Goal: Use online tool/utility: Utilize a website feature to perform a specific function

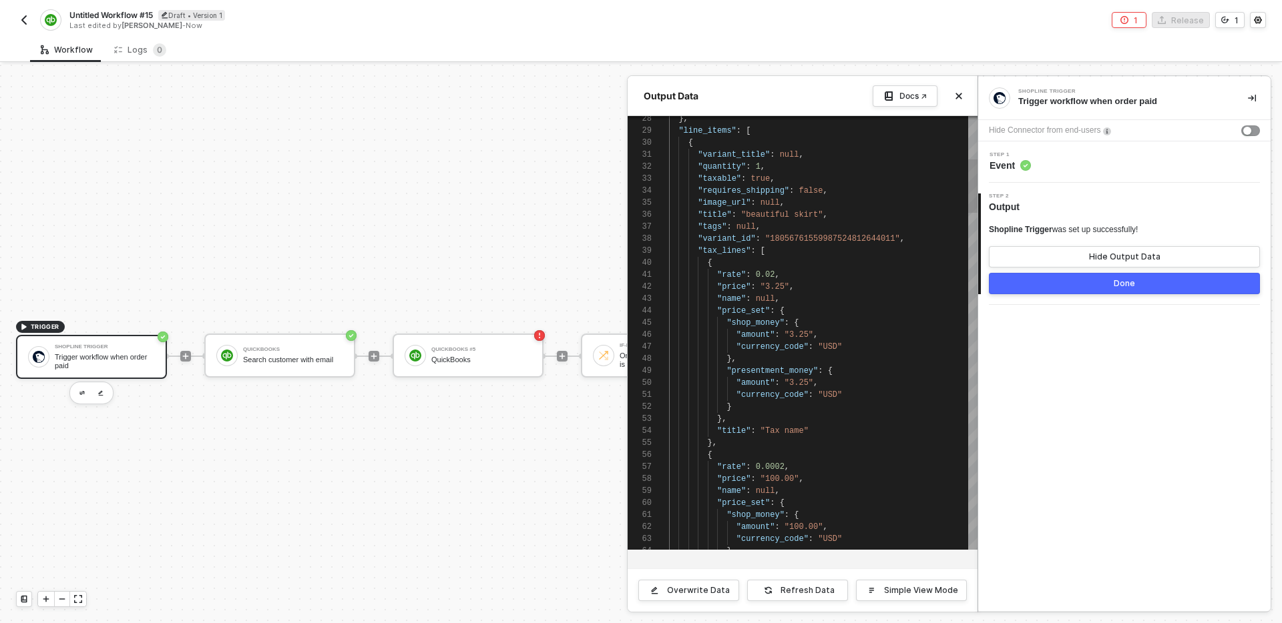
scroll to position [120, 0]
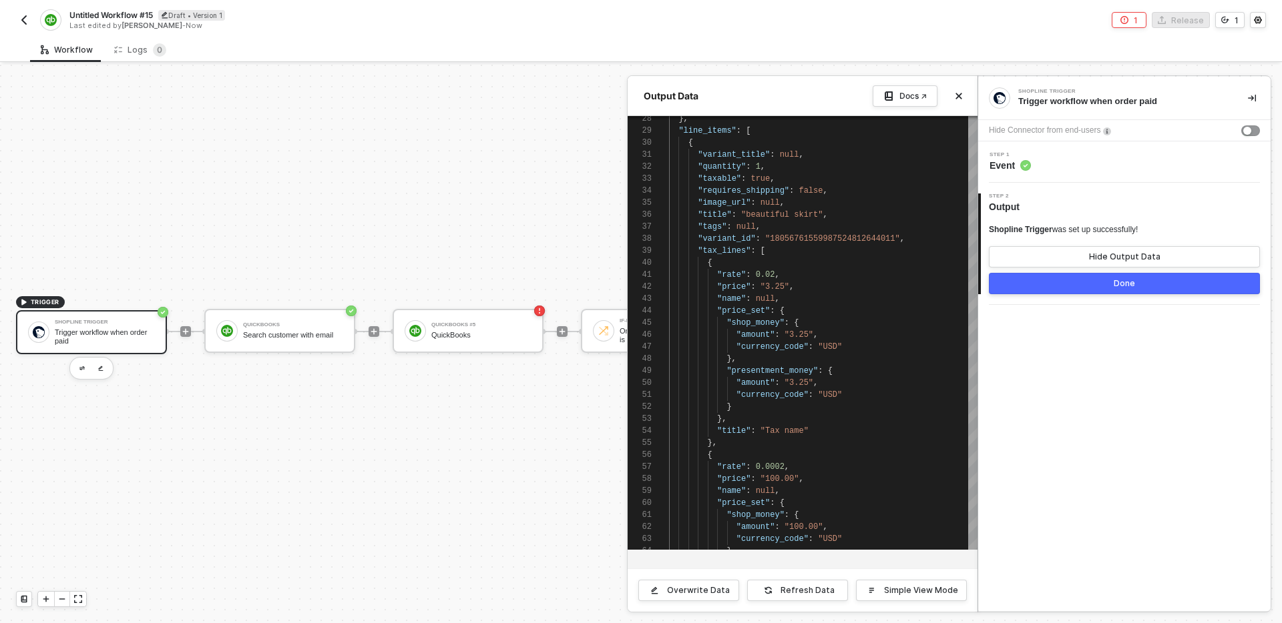
click at [571, 489] on div at bounding box center [641, 344] width 1282 height 559
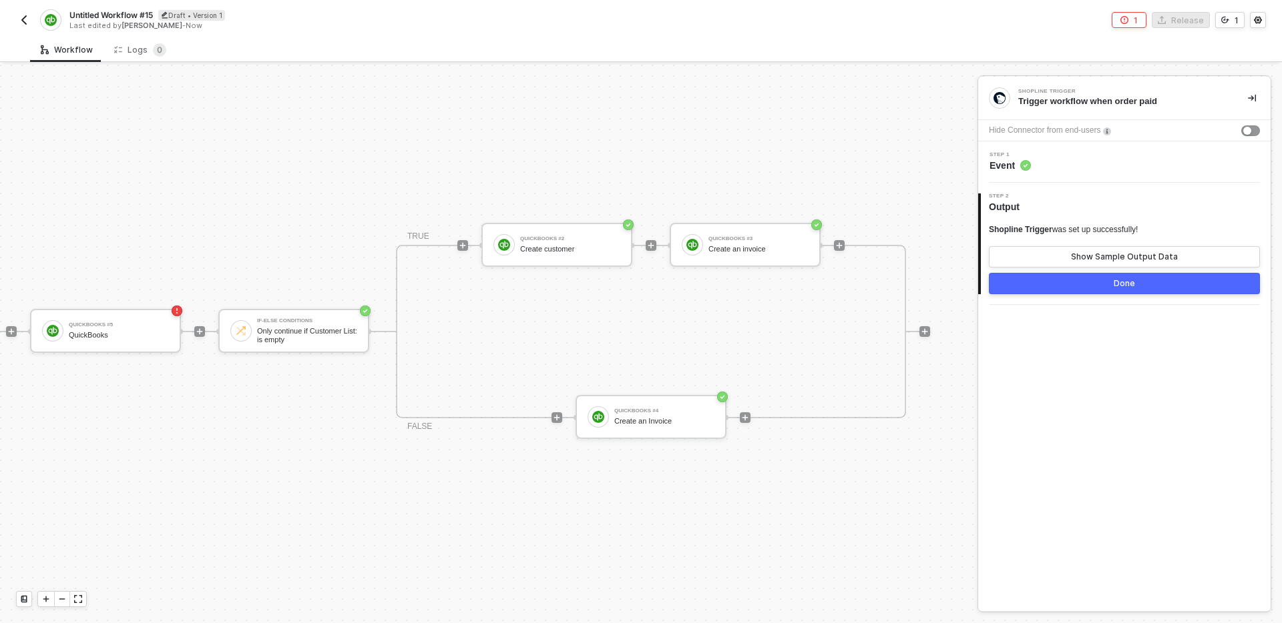
scroll to position [25, 398]
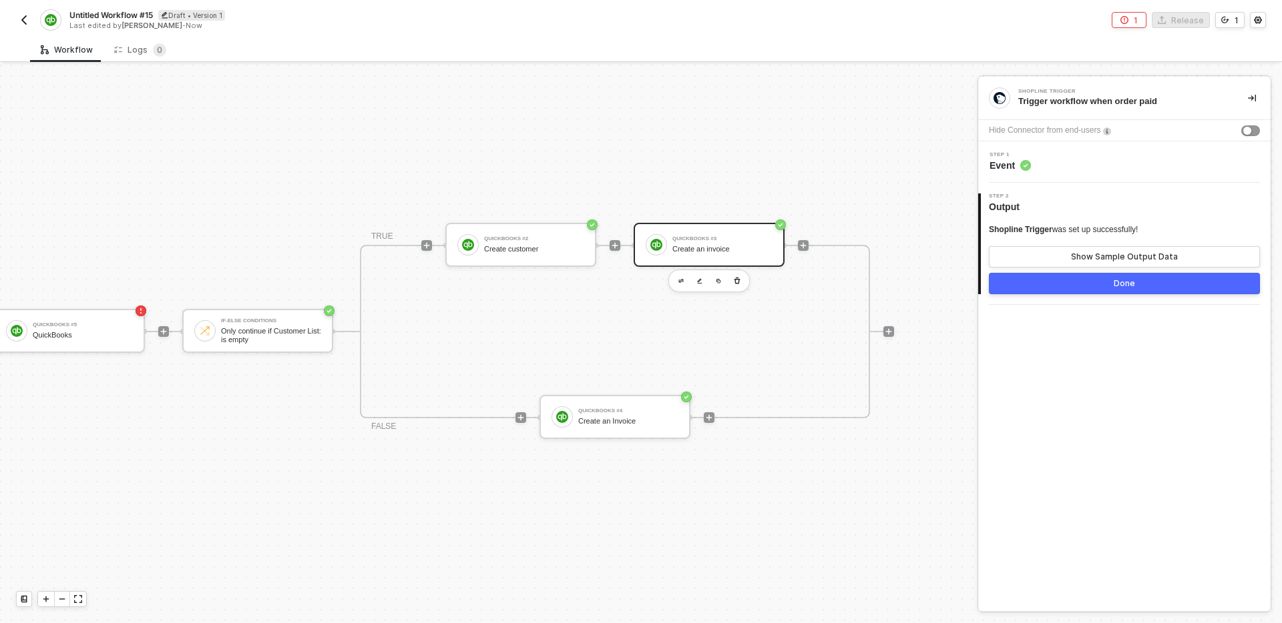
click at [734, 250] on div "Create an invoice" at bounding box center [722, 249] width 100 height 9
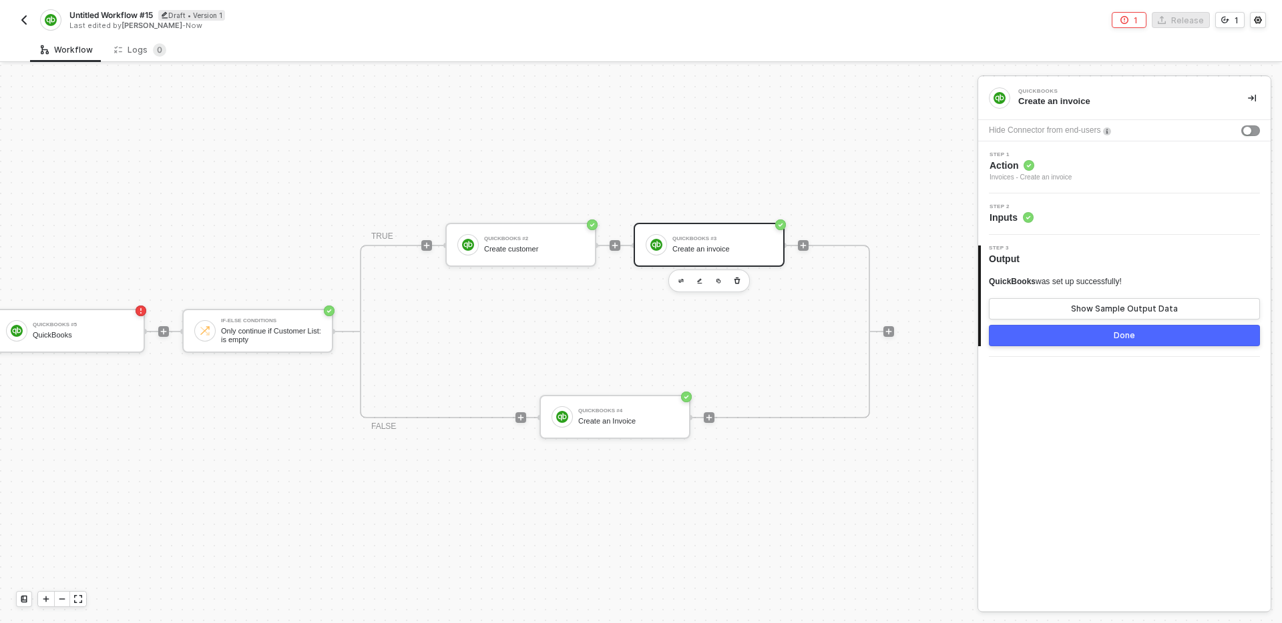
click at [1156, 218] on div "Step 2 Inputs" at bounding box center [1125, 214] width 289 height 20
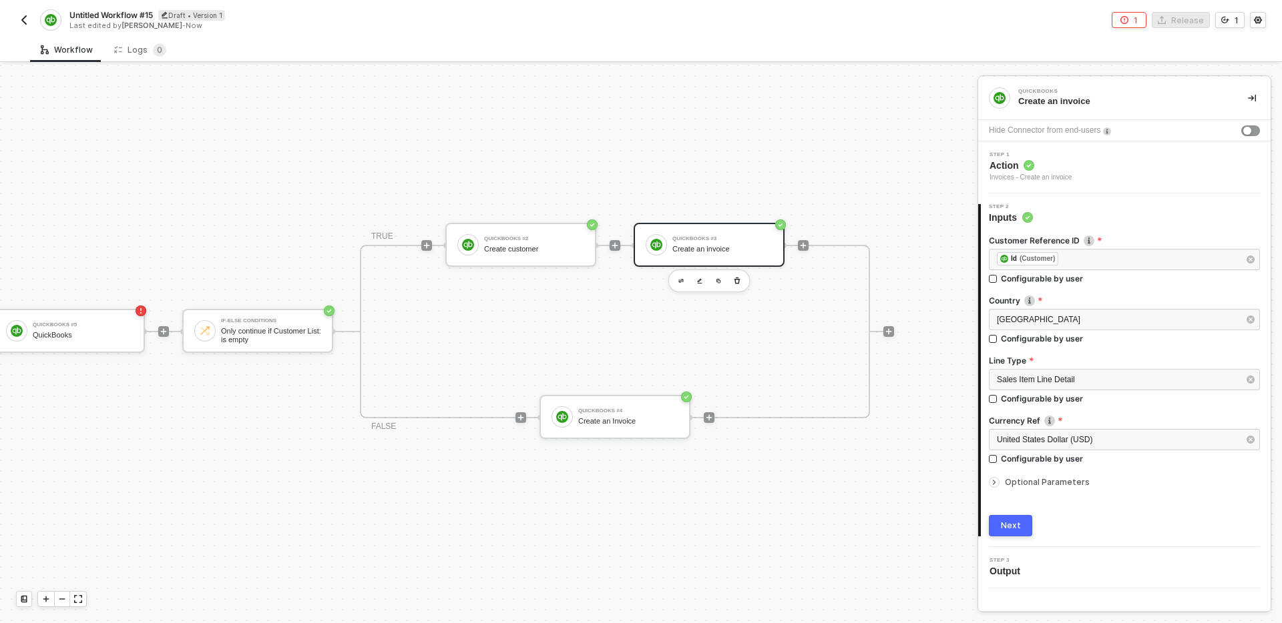
click at [1016, 526] on div "Next" at bounding box center [1011, 526] width 20 height 11
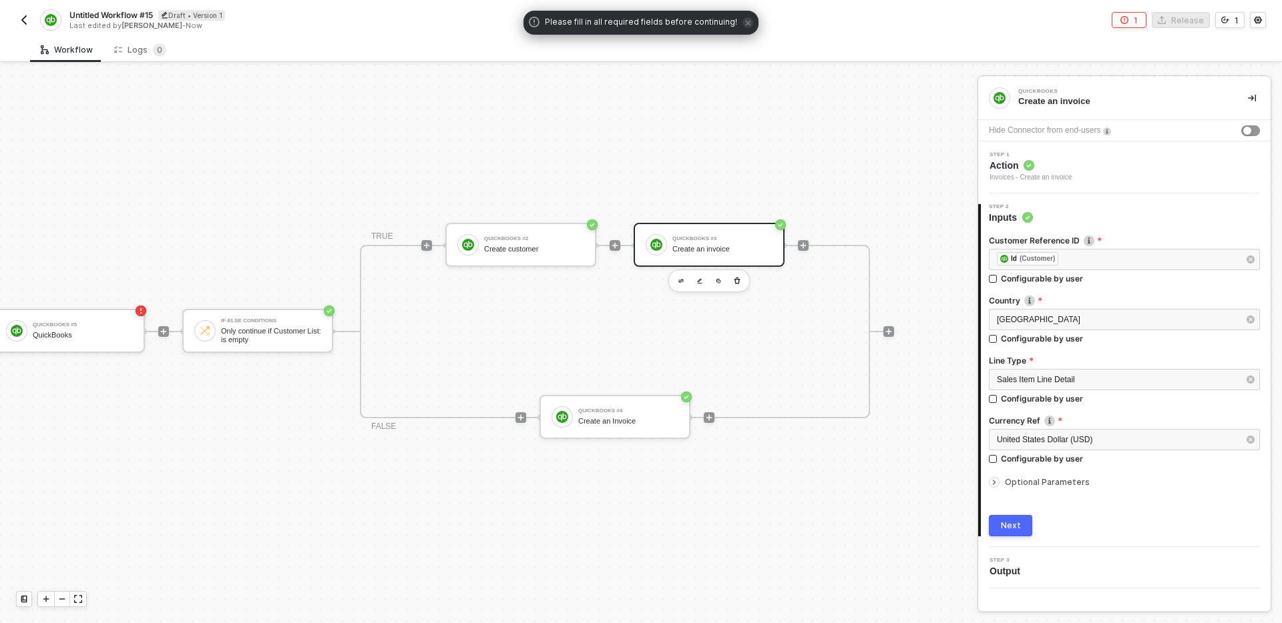
click at [1119, 513] on div "Customer Reference ID ﻿ ﻿ Id (Customer) ﻿ Configurable by user Country [GEOGRAP…" at bounding box center [1124, 380] width 271 height 312
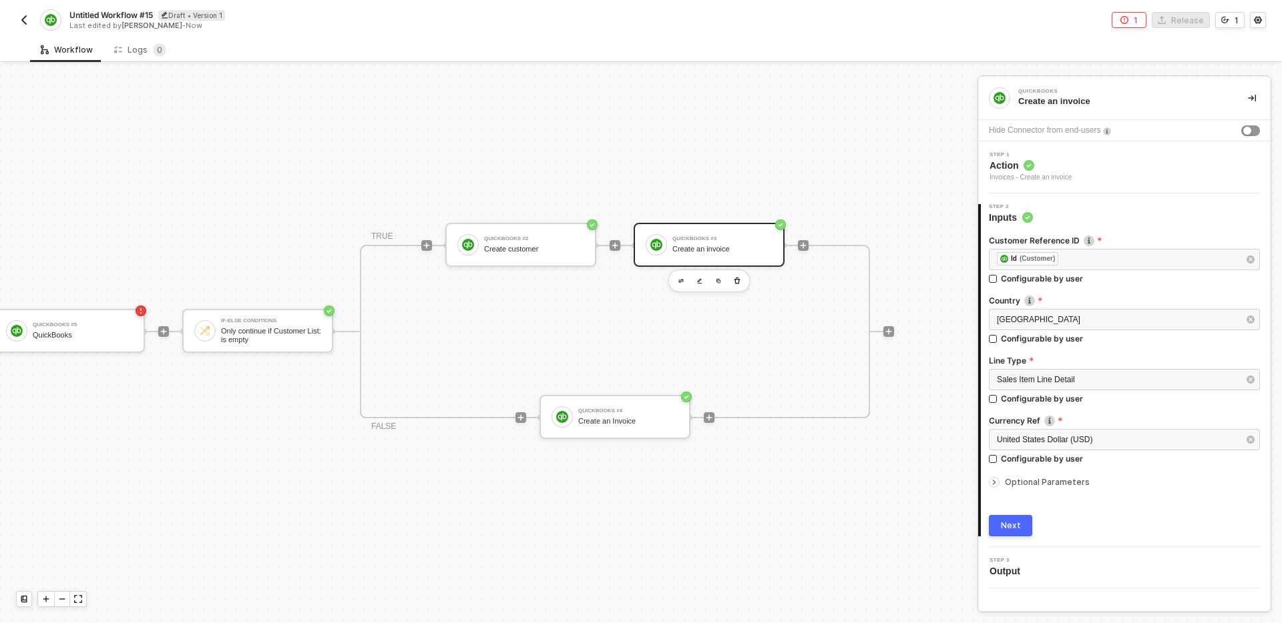
click at [999, 515] on button "Next" at bounding box center [1010, 525] width 43 height 21
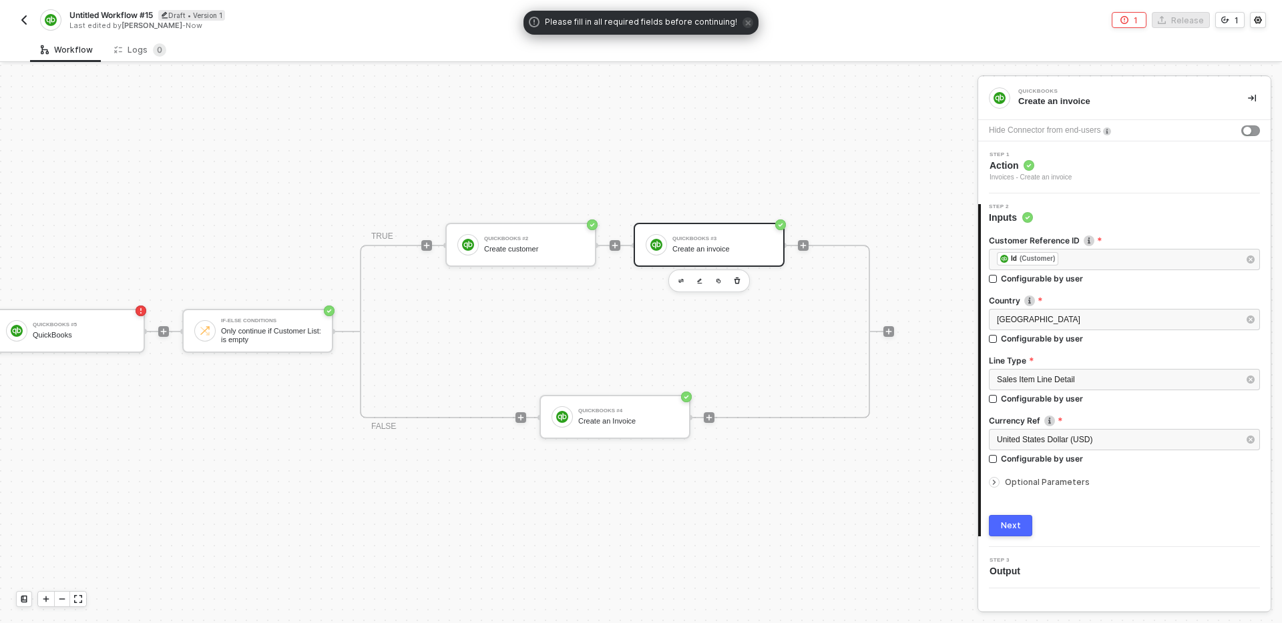
click at [1045, 479] on span "Optional Parameters" at bounding box center [1047, 482] width 85 height 10
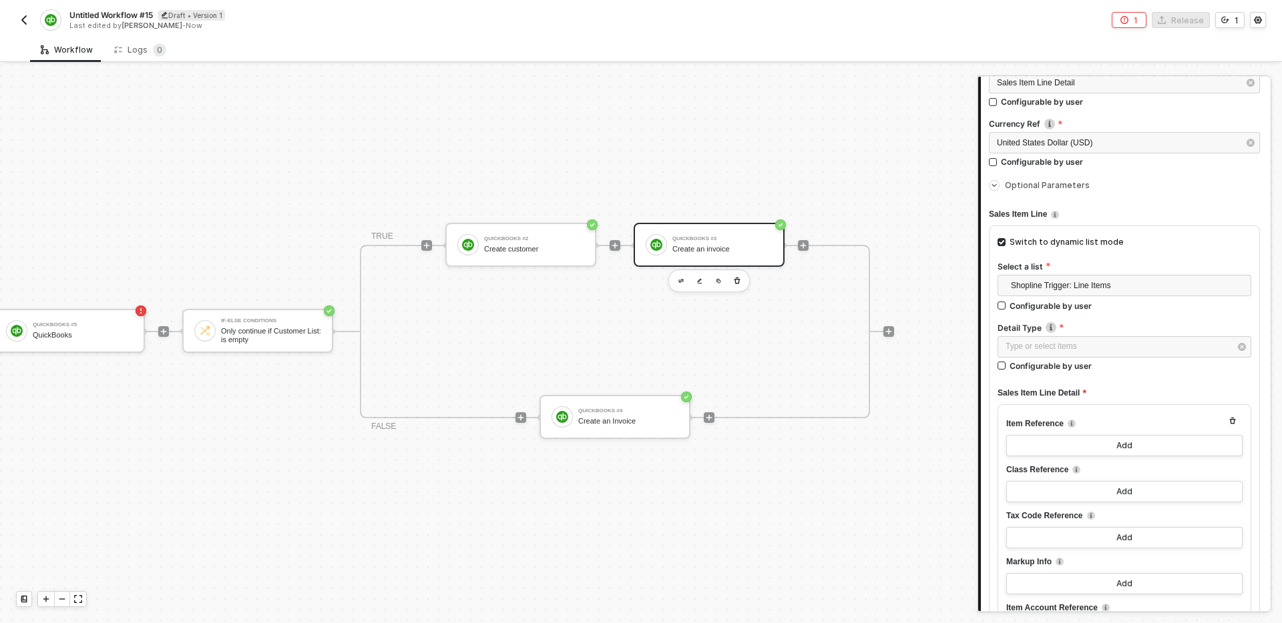
scroll to position [292, 0]
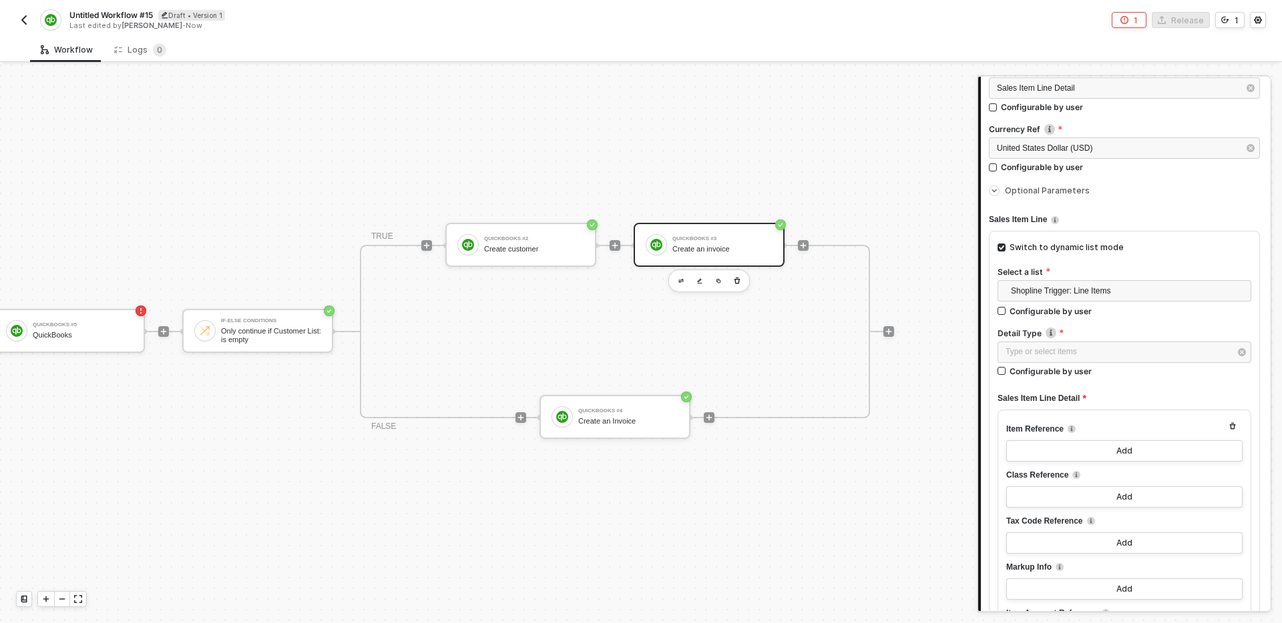
click at [1143, 214] on div "Sales Item Line" at bounding box center [1124, 220] width 271 height 22
click at [1137, 216] on div "Sales Item Line" at bounding box center [1124, 220] width 271 height 22
click at [1129, 215] on div "Sales Item Line" at bounding box center [1124, 220] width 271 height 22
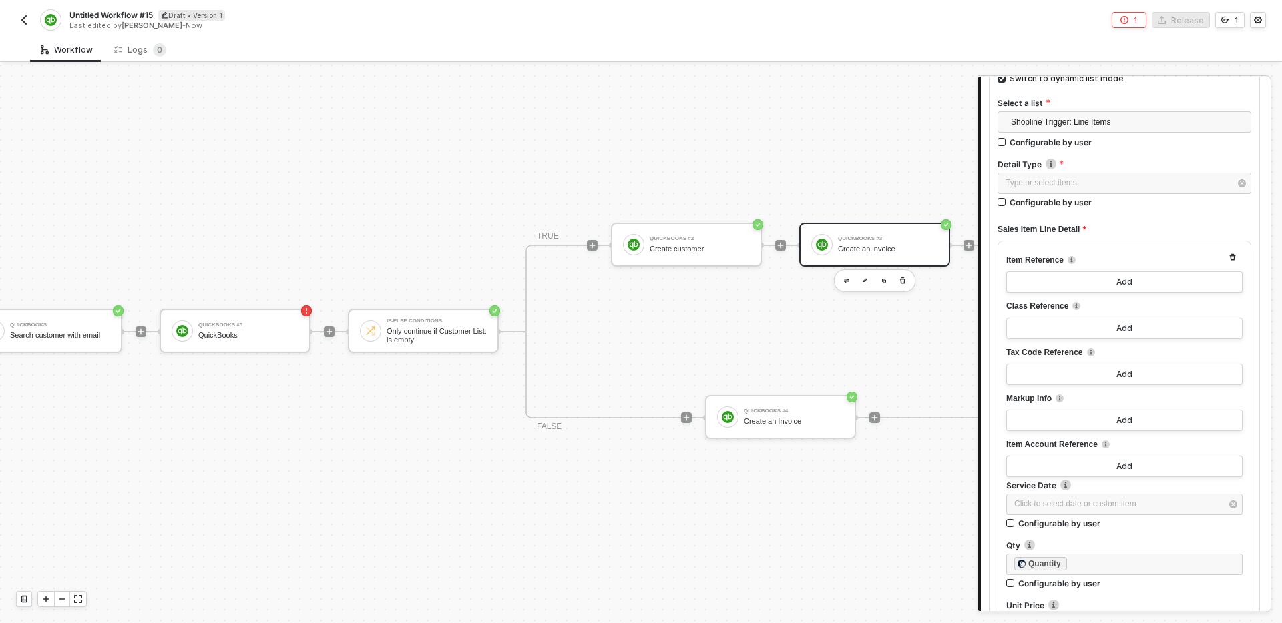
scroll to position [25, 0]
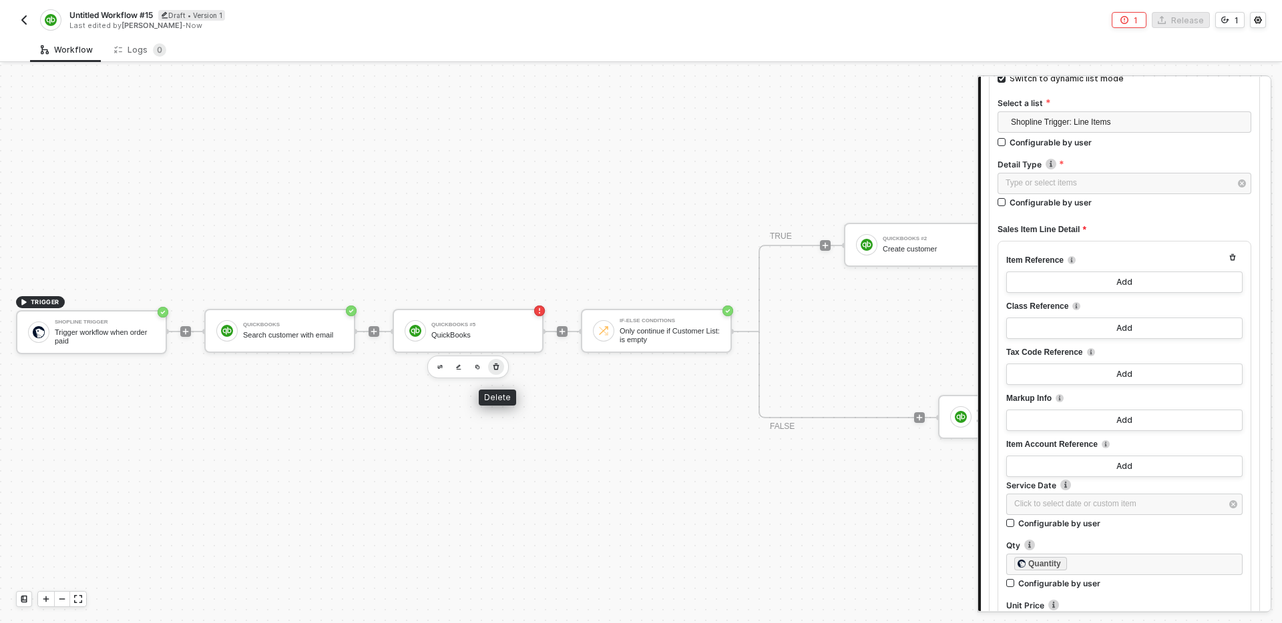
click at [494, 368] on icon "button" at bounding box center [496, 367] width 6 height 7
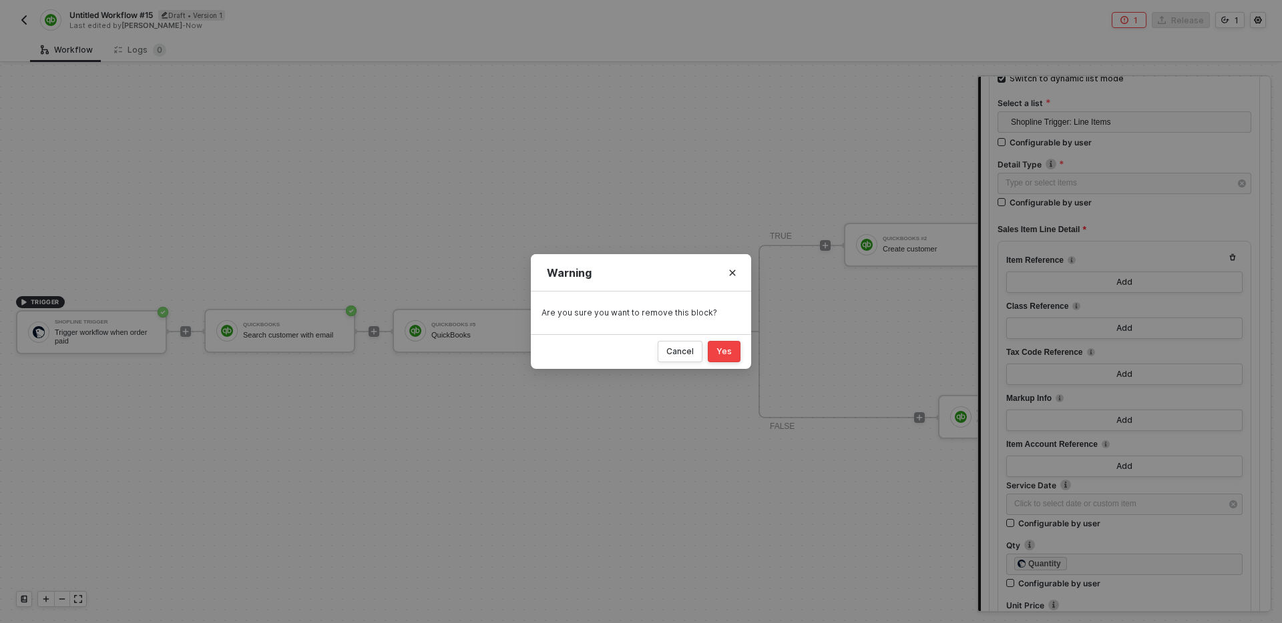
click at [729, 357] on button "Yes" at bounding box center [724, 351] width 33 height 21
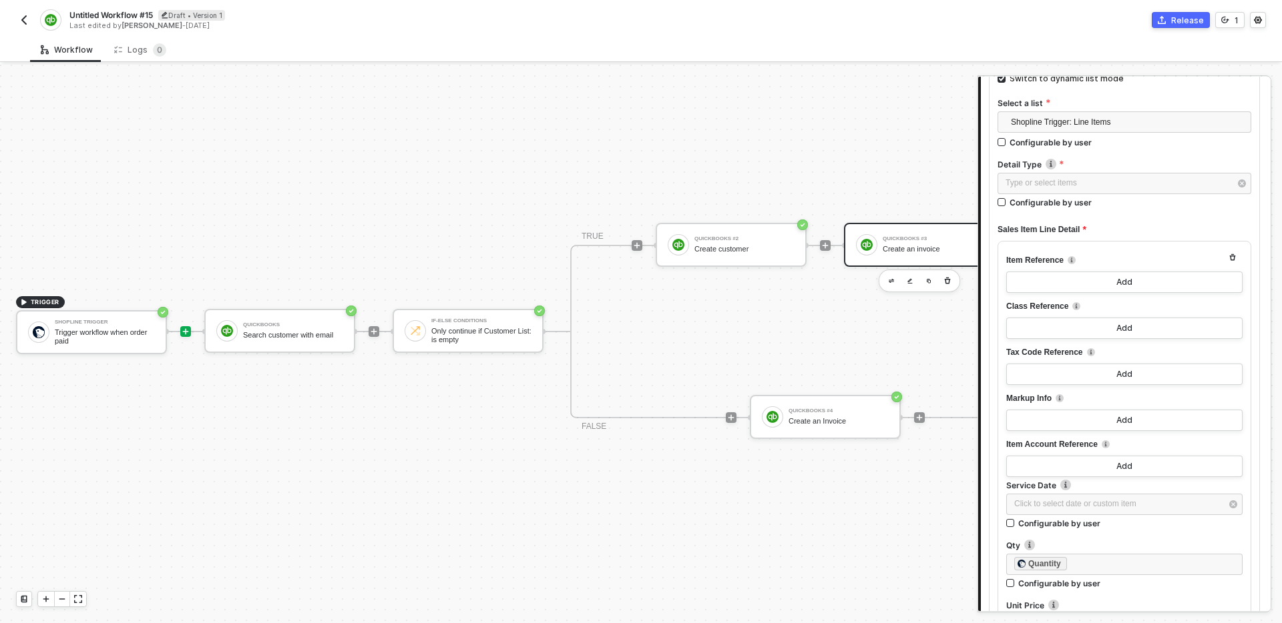
click at [187, 332] on icon "icon-play" at bounding box center [186, 332] width 8 height 8
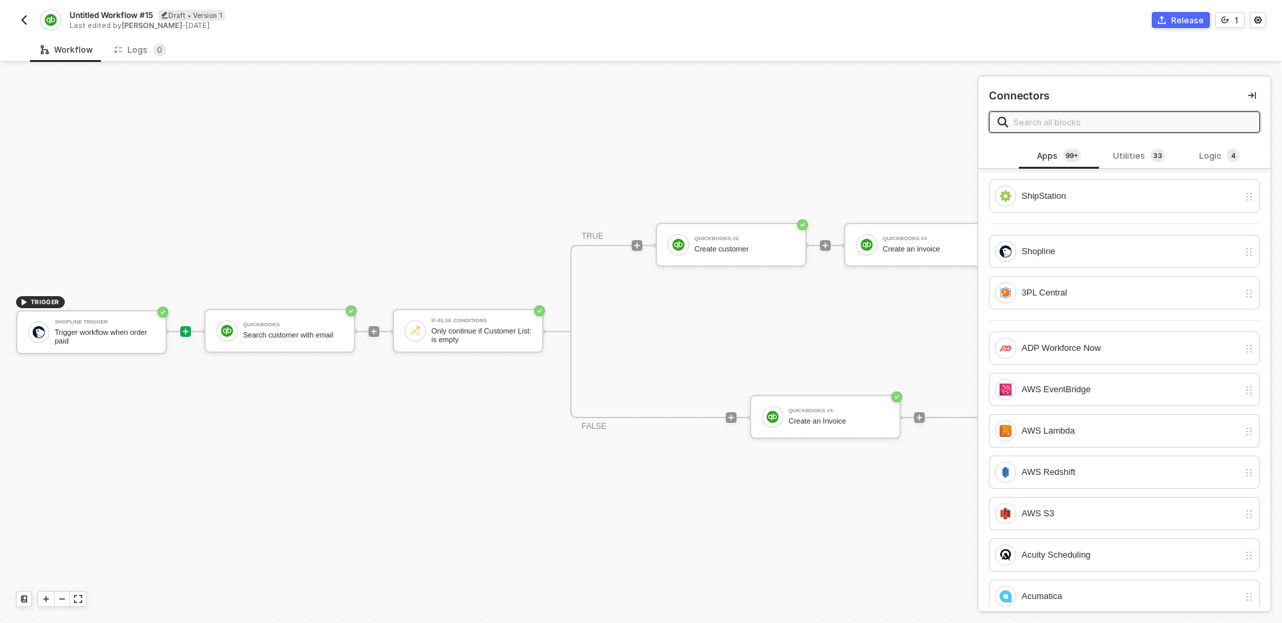
click at [1086, 126] on input "text" at bounding box center [1132, 122] width 238 height 15
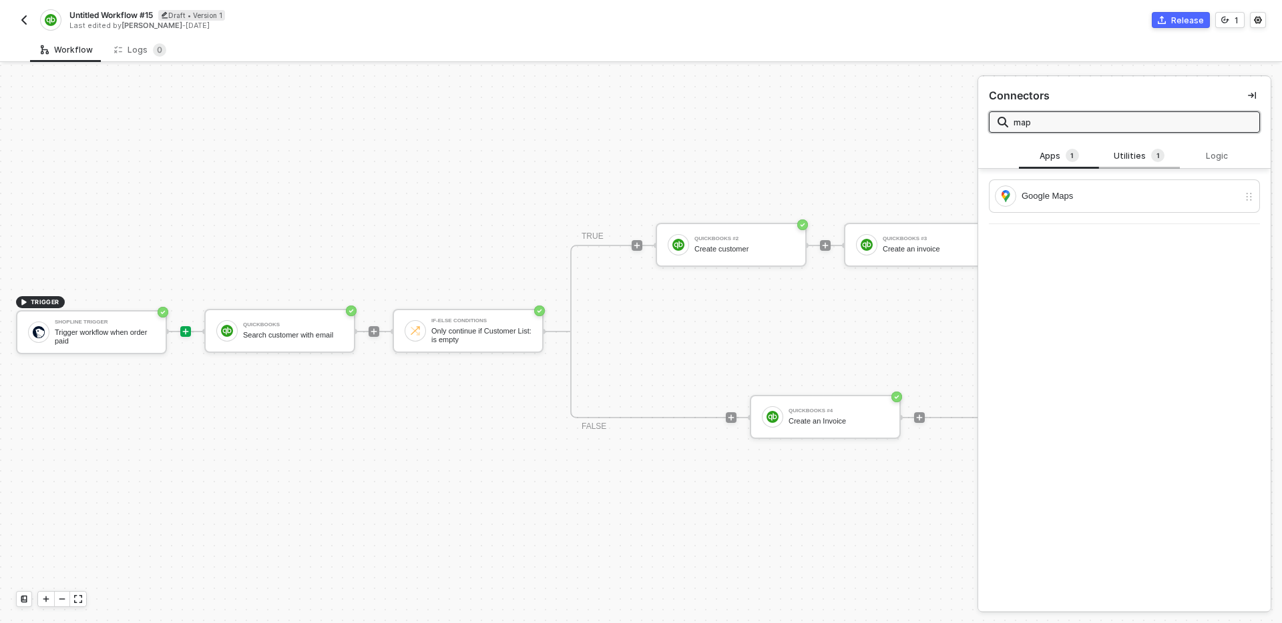
type input "map"
click at [1135, 155] on div "Utilities 1" at bounding box center [1138, 156] width 59 height 15
click at [1061, 193] on div "Mapper" at bounding box center [1129, 196] width 217 height 15
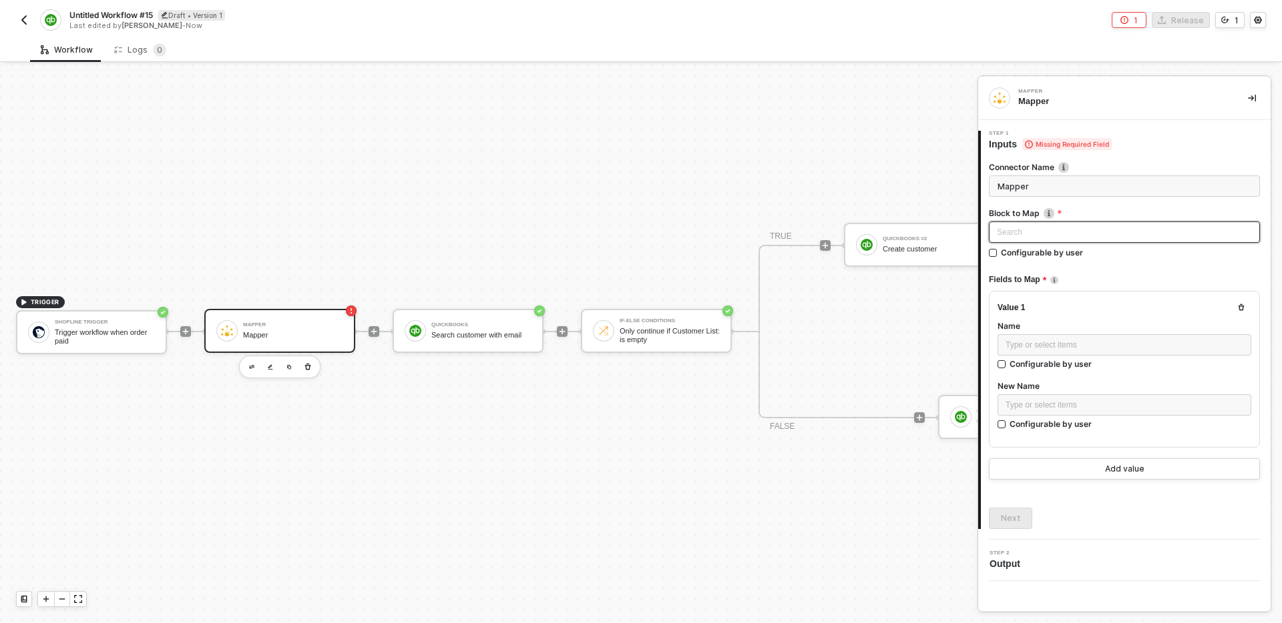
click at [1056, 223] on div "Search" at bounding box center [1124, 232] width 271 height 21
click at [1065, 262] on div "Shopline Trigger" at bounding box center [1124, 259] width 250 height 15
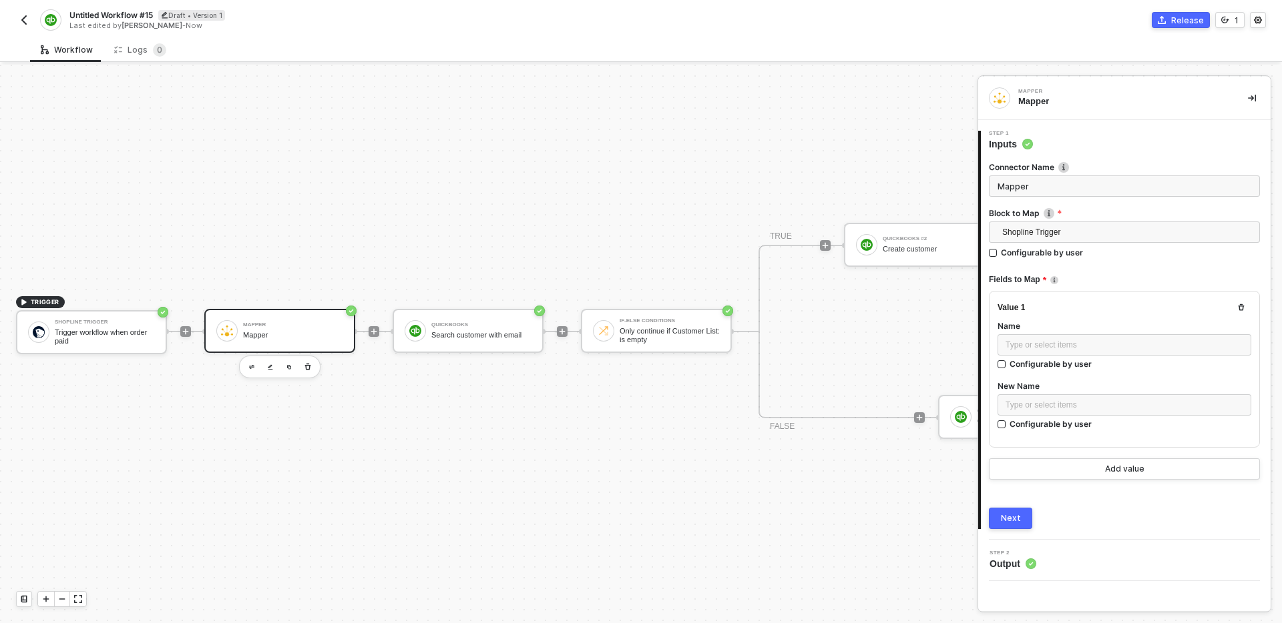
click at [1132, 302] on div "Value 1 Name Type or select items ﻿ Configurable by user New Name Type or selec…" at bounding box center [1124, 369] width 271 height 157
click at [1049, 228] on span "Shopline Trigger" at bounding box center [1127, 232] width 250 height 20
click at [1092, 253] on div "Shopline Trigger" at bounding box center [1124, 259] width 250 height 15
click at [1110, 275] on div "Fields to Map" at bounding box center [1124, 280] width 271 height 22
click at [1093, 473] on button "Add value" at bounding box center [1124, 469] width 271 height 21
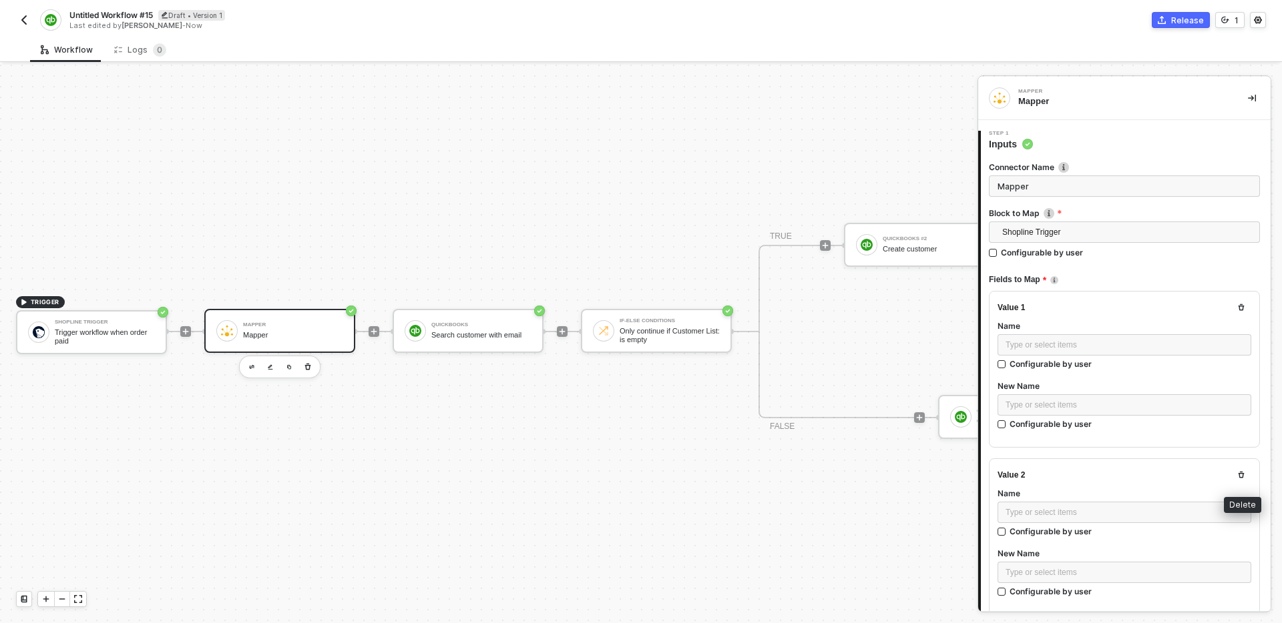
click at [1245, 473] on button "button" at bounding box center [1241, 475] width 16 height 16
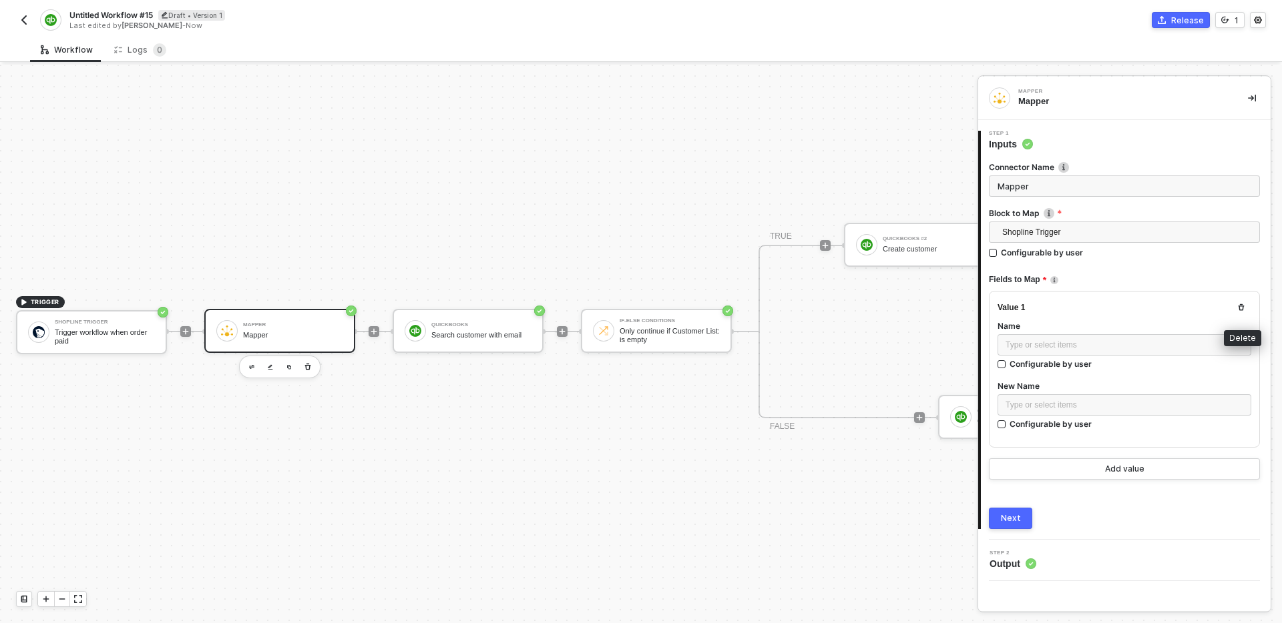
click at [1239, 304] on icon "button" at bounding box center [1241, 308] width 8 height 8
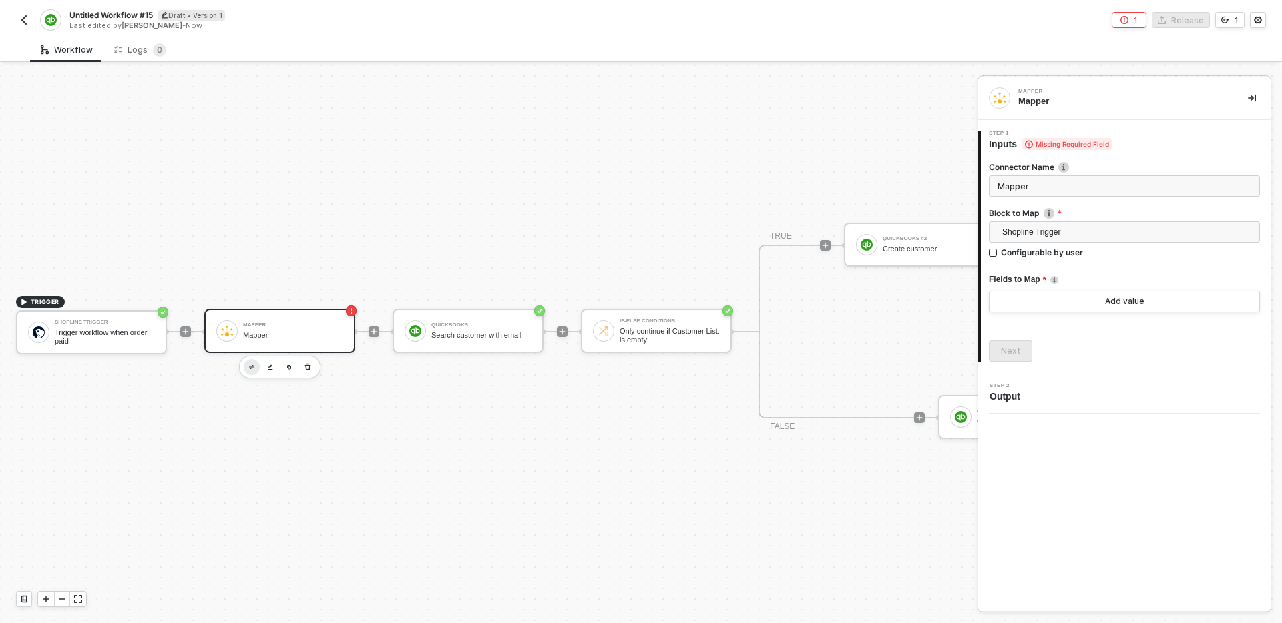
click at [251, 369] on button "button" at bounding box center [252, 367] width 16 height 16
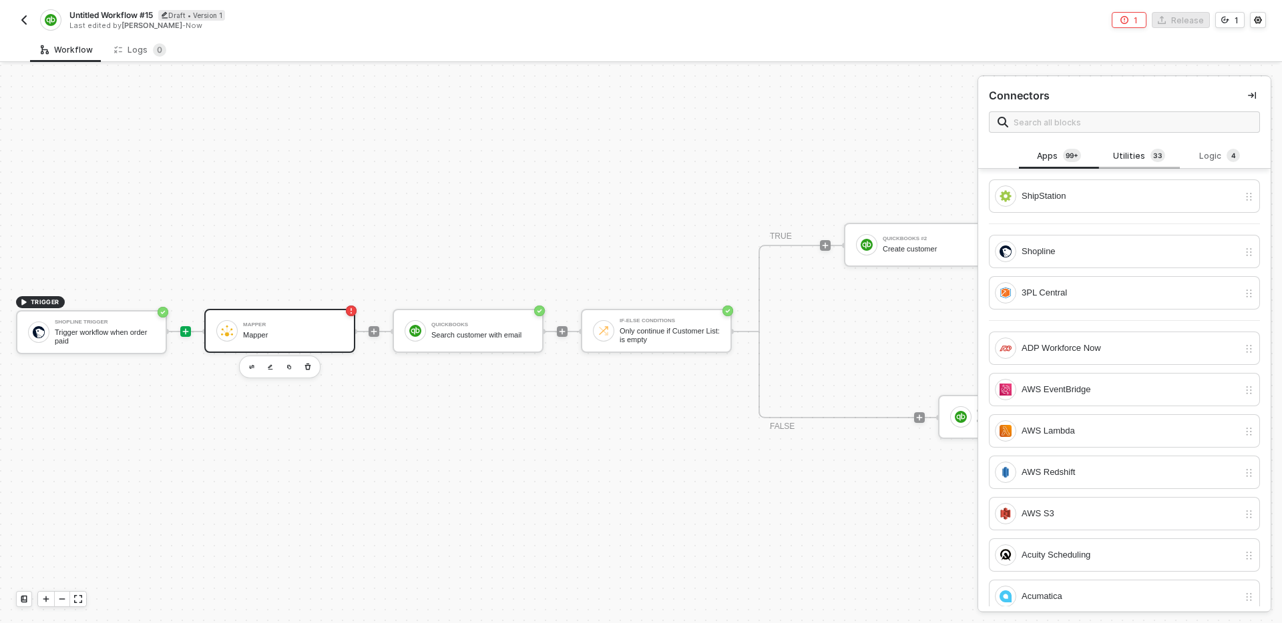
click at [1131, 152] on div "Utilities 3 3" at bounding box center [1138, 156] width 59 height 15
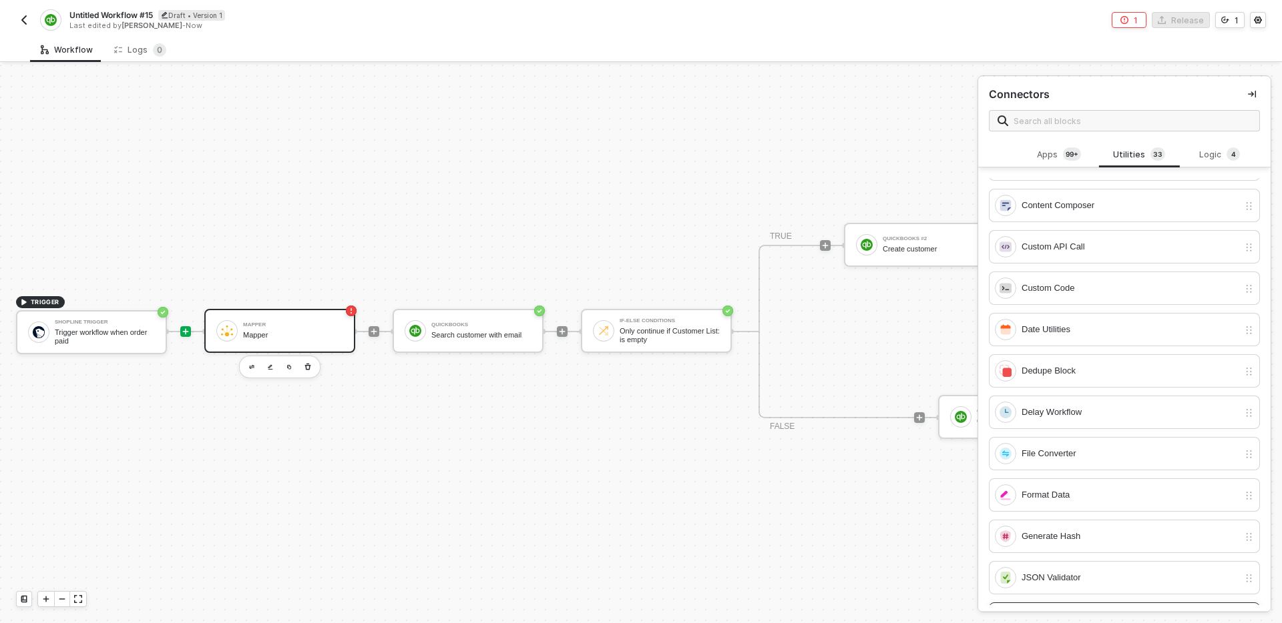
scroll to position [195, 0]
click at [1108, 290] on div "Custom Code" at bounding box center [1129, 289] width 217 height 15
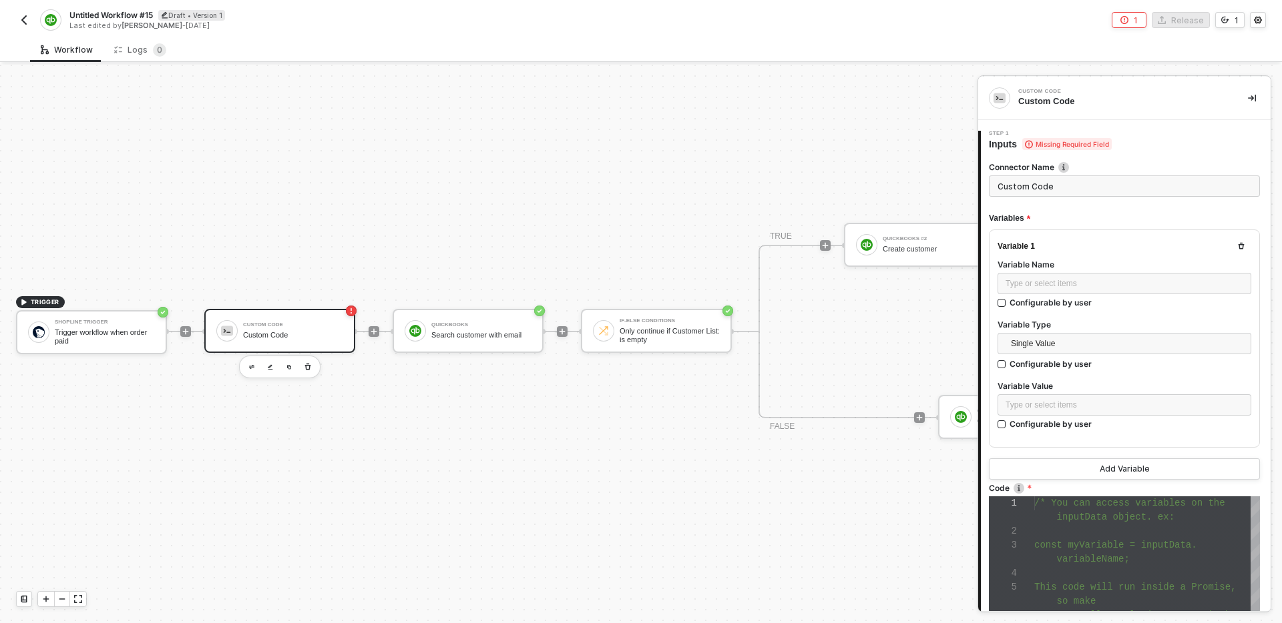
scroll to position [84, 0]
click at [1089, 290] on div "Type or select items ﻿" at bounding box center [1124, 283] width 254 height 21
click at [1091, 342] on span "Single Value" at bounding box center [1127, 344] width 232 height 20
click at [1025, 390] on div "Entire Block Output" at bounding box center [1124, 391] width 232 height 15
click at [1077, 406] on div "Search" at bounding box center [1124, 404] width 254 height 21
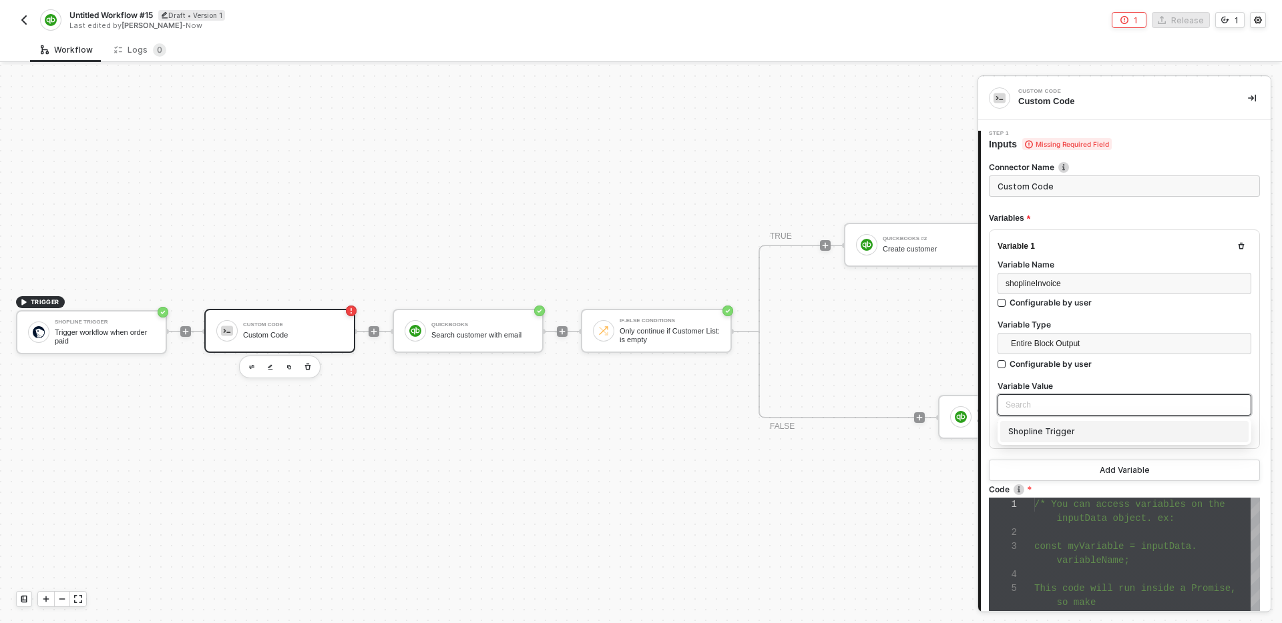
click at [1060, 432] on div "Shopline Trigger" at bounding box center [1124, 432] width 232 height 15
click at [1159, 319] on label "Variable Type" at bounding box center [1124, 324] width 254 height 11
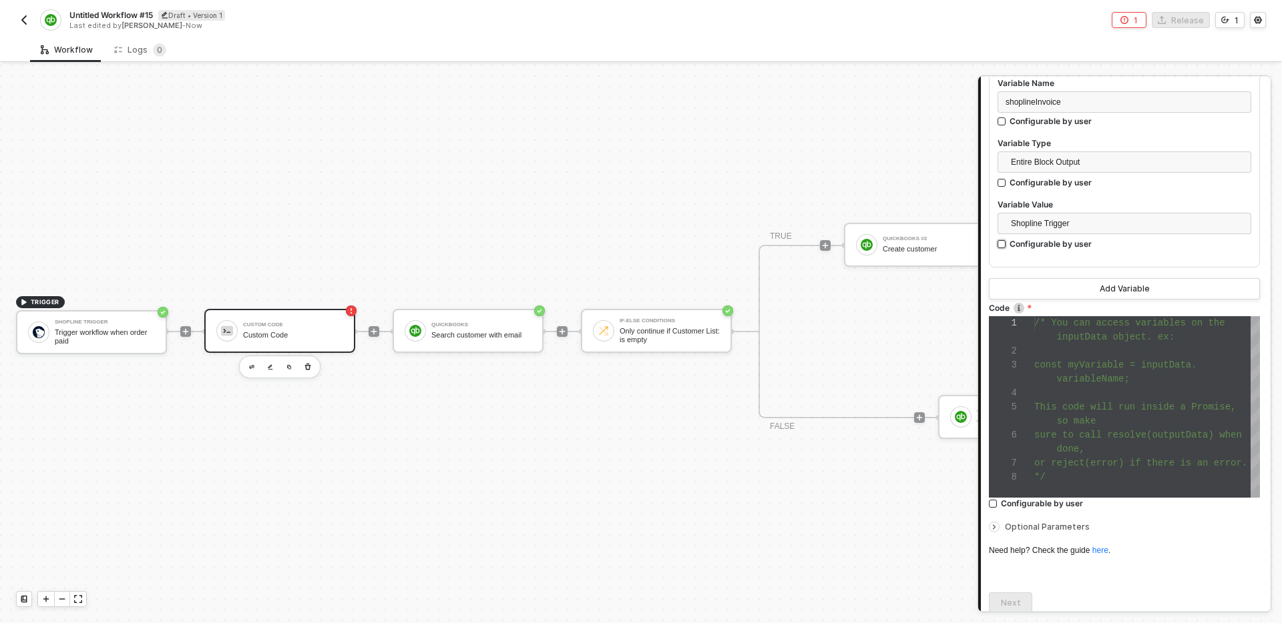
scroll to position [186, 0]
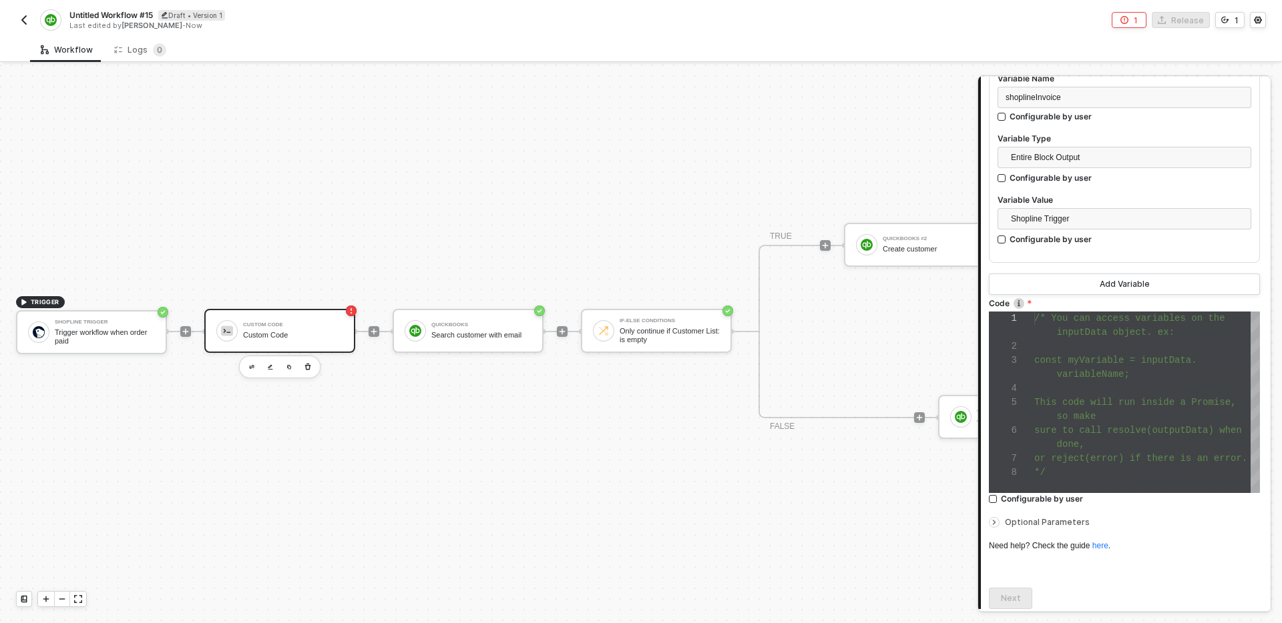
click at [1132, 389] on div at bounding box center [1147, 389] width 226 height 14
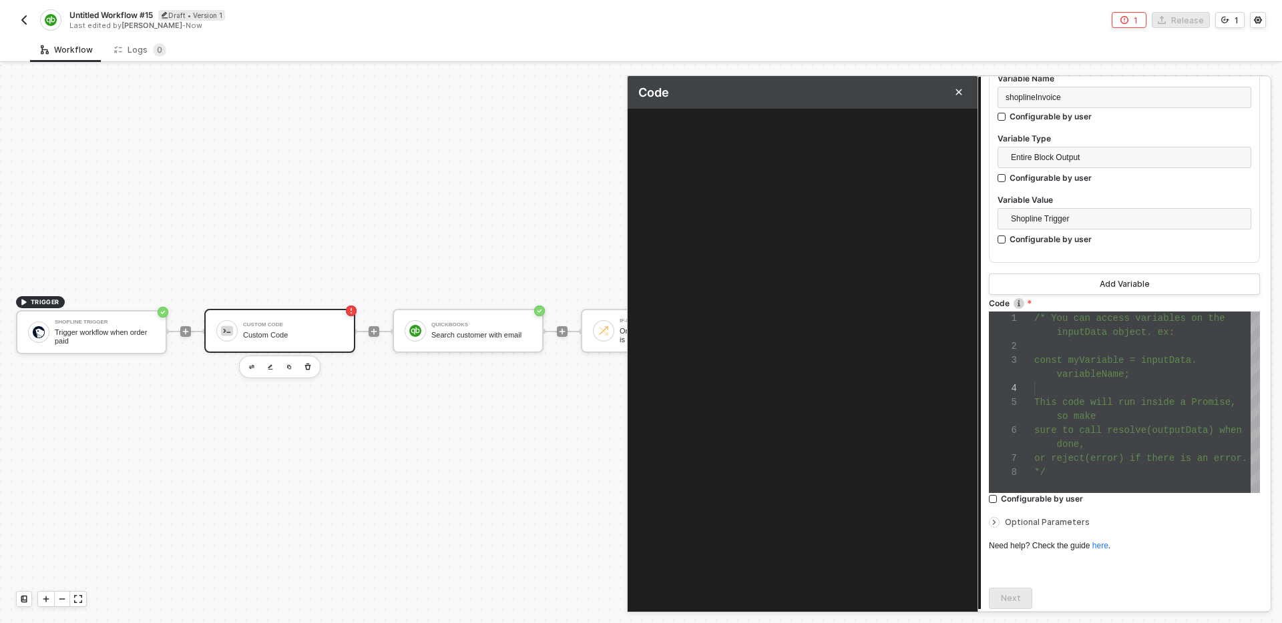
scroll to position [84, 0]
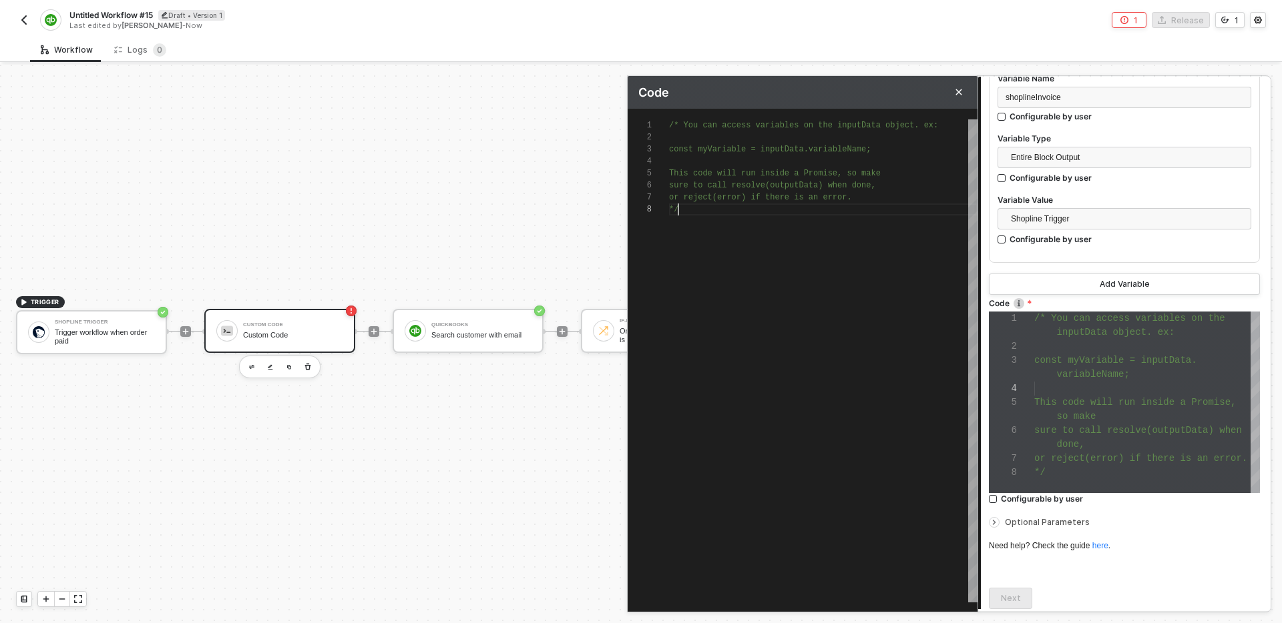
click at [853, 250] on div "/* You can access variables on the inputData objec t. ex: const myVariable = in…" at bounding box center [823, 360] width 308 height 483
type textarea "/* You can access variables on the inputData object. ex: const myVariable = inp…"
click at [839, 230] on div at bounding box center [823, 234] width 308 height 12
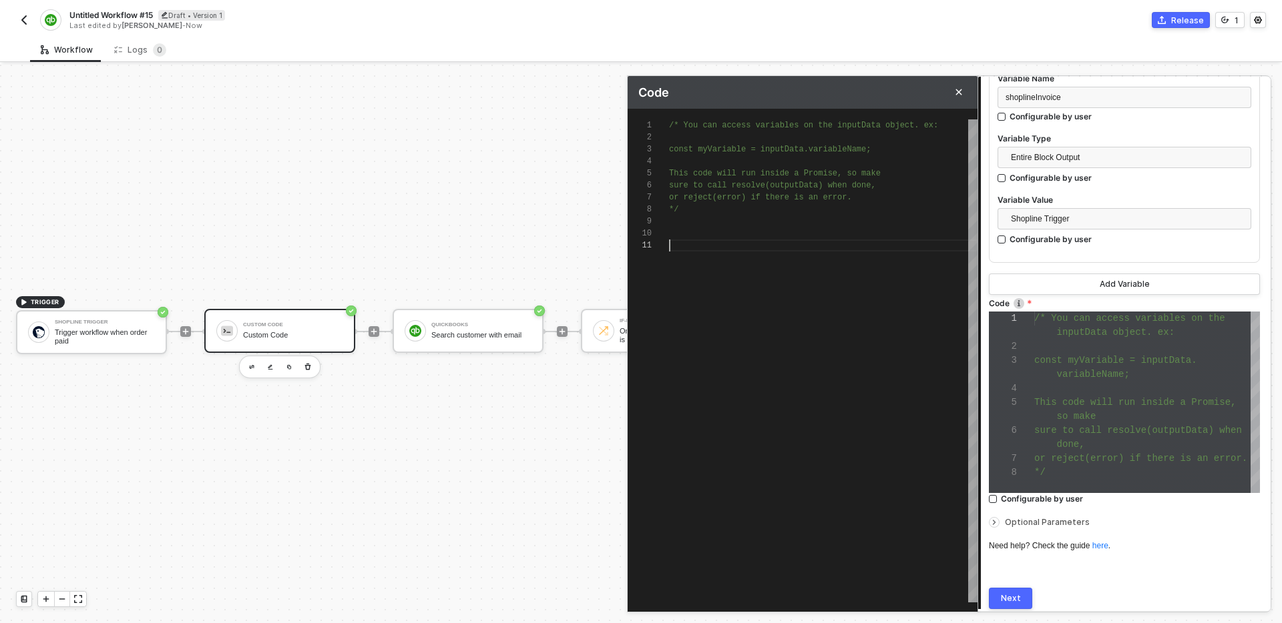
scroll to position [0, 0]
type textarea "/* You can access variables on the inputData object. ex: const myVariable = inp…"
